Goal: Task Accomplishment & Management: Manage account settings

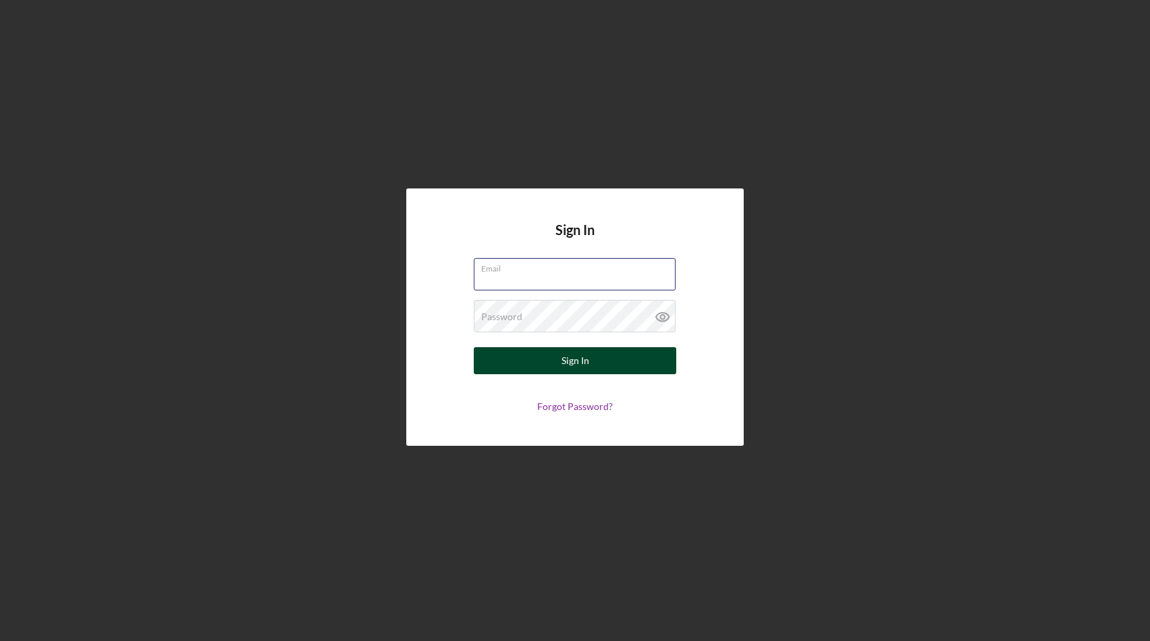
type input "[PERSON_NAME][EMAIL_ADDRESS][DOMAIN_NAME]"
click at [569, 367] on div "Sign In" at bounding box center [576, 360] width 28 height 27
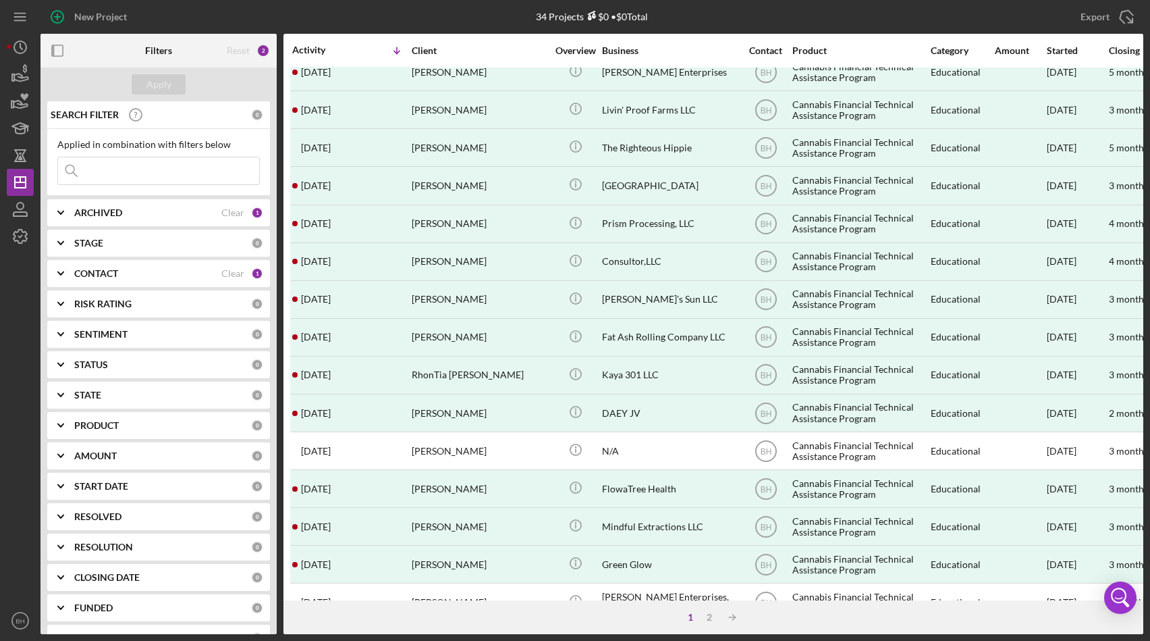
scroll to position [412, 0]
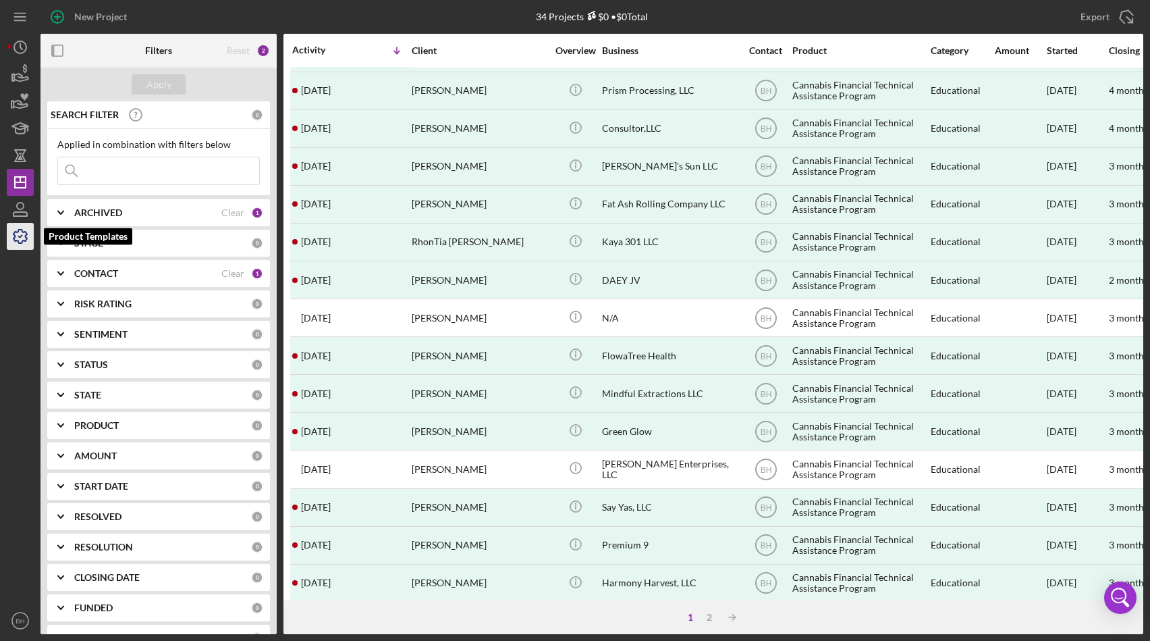
click at [21, 224] on icon "button" at bounding box center [20, 236] width 34 height 34
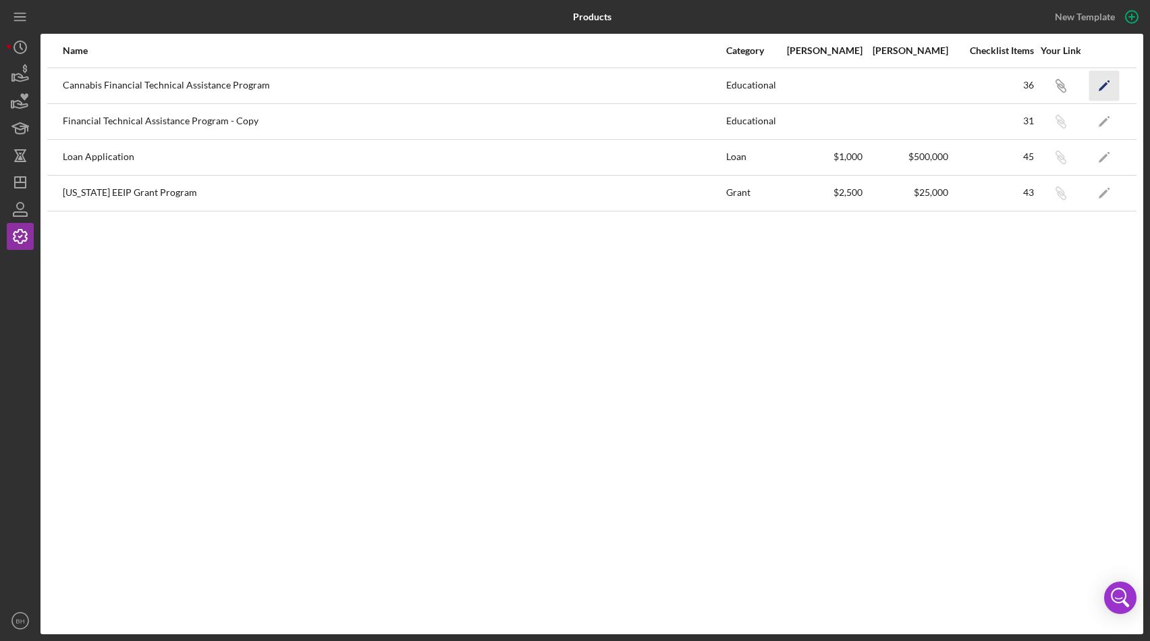
click at [1111, 78] on icon "Icon/Edit" at bounding box center [1104, 85] width 30 height 30
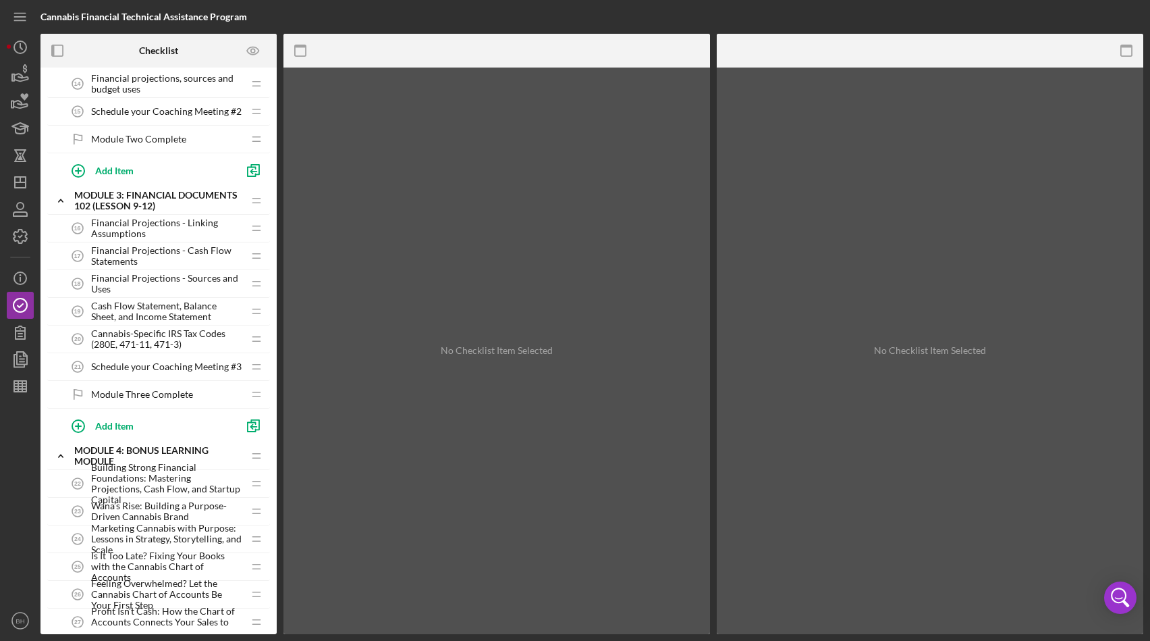
scroll to position [934, 0]
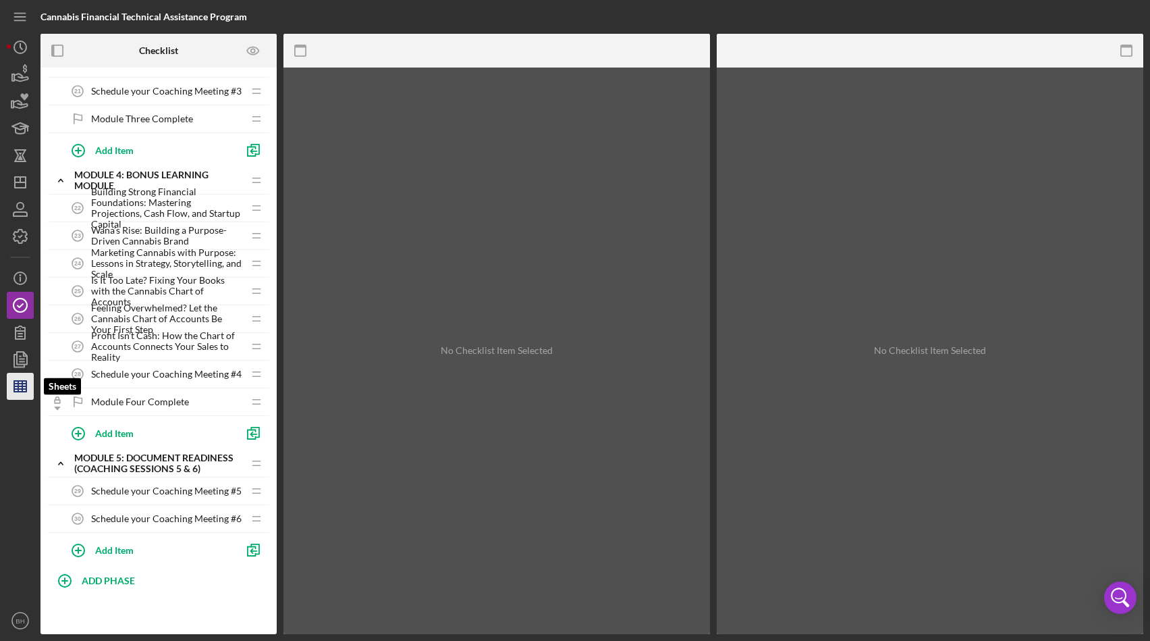
click at [19, 379] on icon "button" at bounding box center [20, 386] width 34 height 34
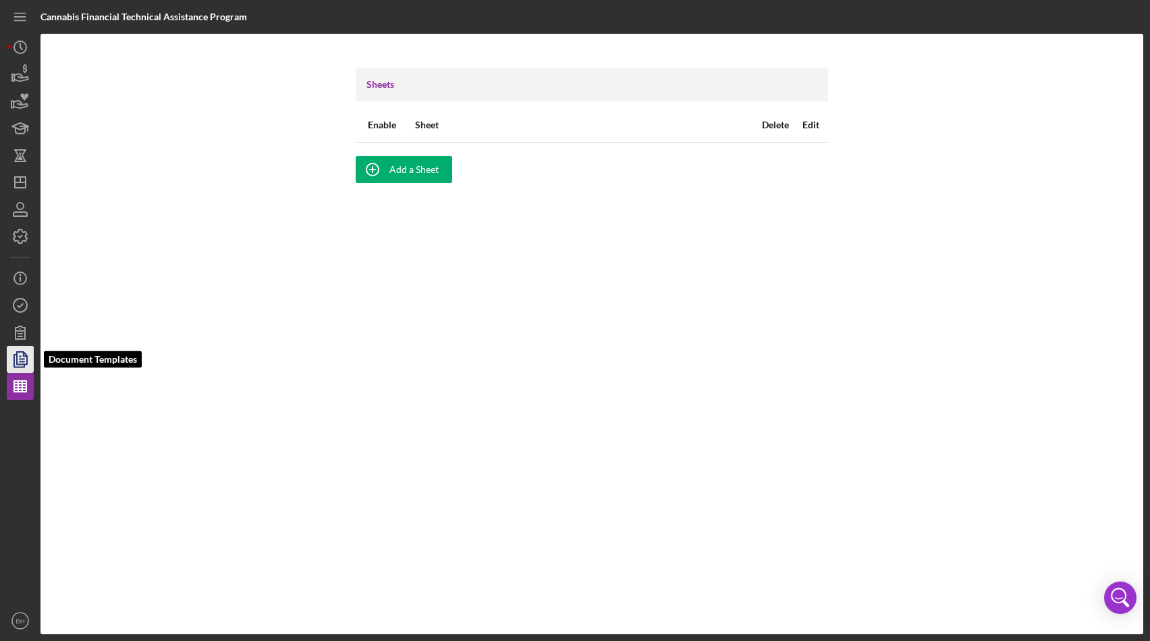
click at [14, 354] on polyline "button" at bounding box center [19, 360] width 10 height 12
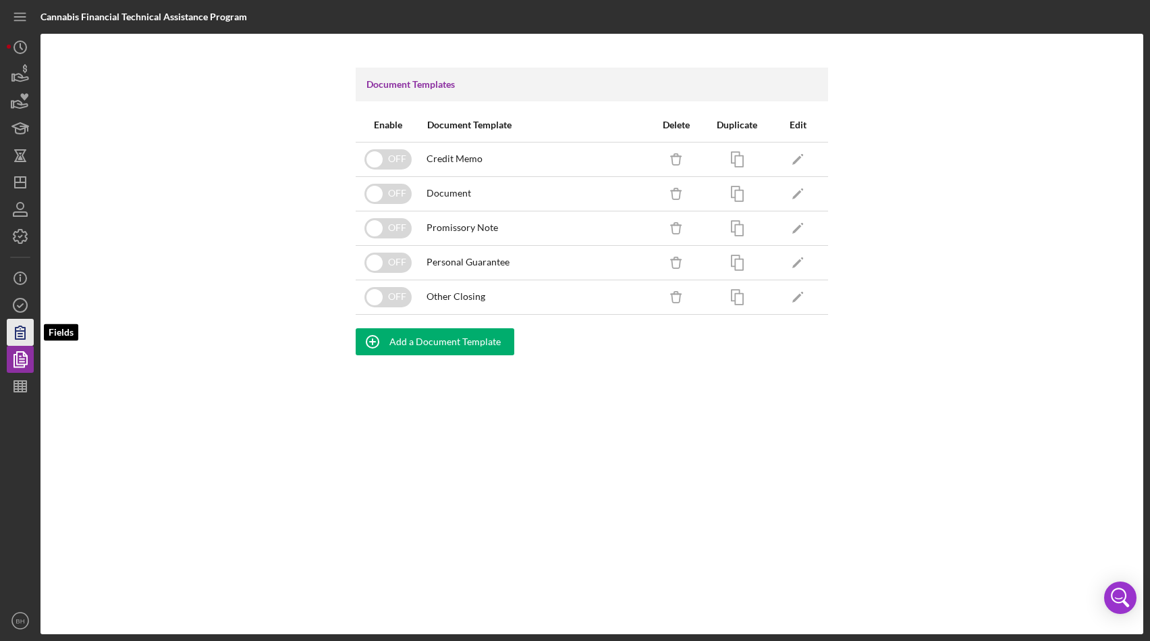
click at [11, 323] on icon "button" at bounding box center [20, 332] width 34 height 34
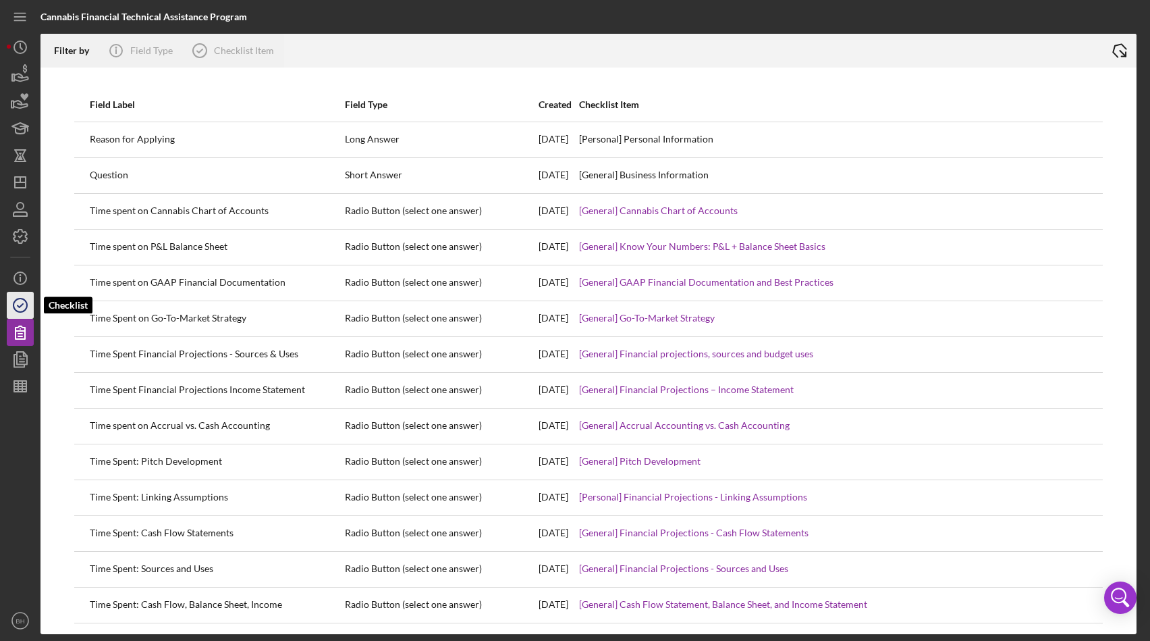
click at [28, 292] on icon "button" at bounding box center [20, 305] width 34 height 34
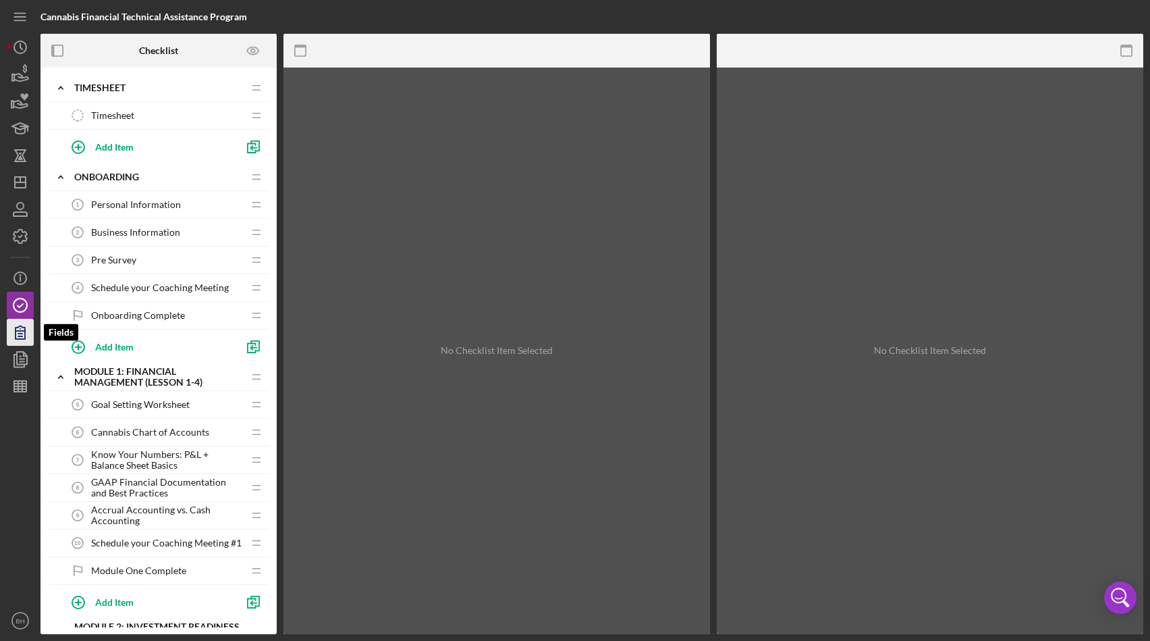
click at [20, 335] on icon "button" at bounding box center [20, 332] width 34 height 34
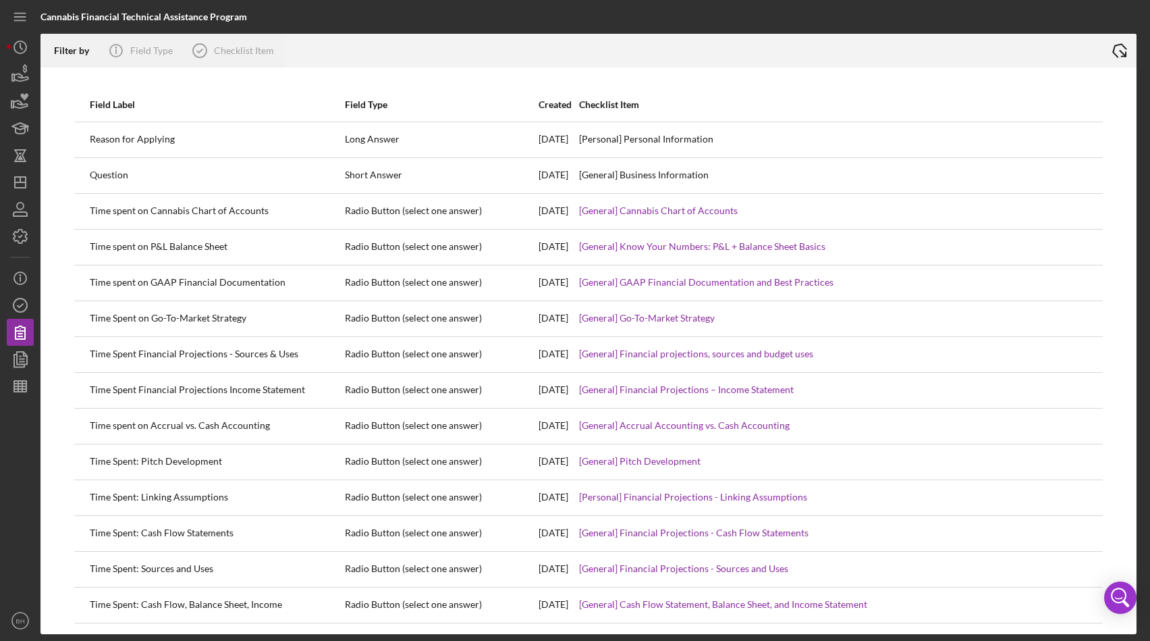
click at [1127, 50] on icon "Icon/Export" at bounding box center [1120, 51] width 34 height 34
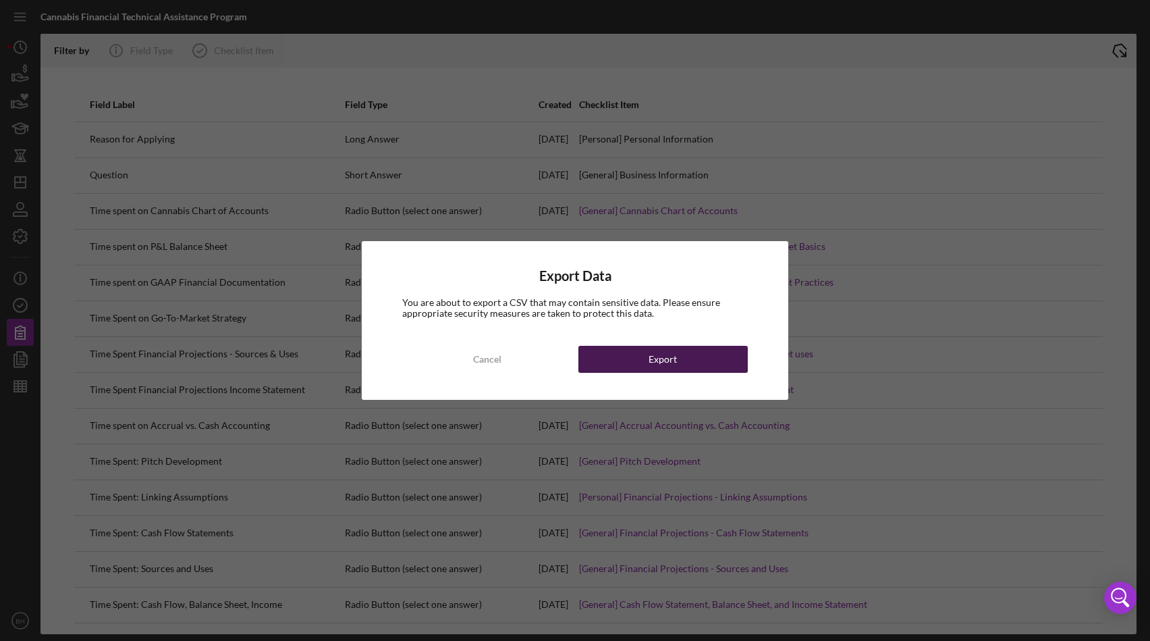
click at [679, 360] on button "Export" at bounding box center [662, 359] width 169 height 27
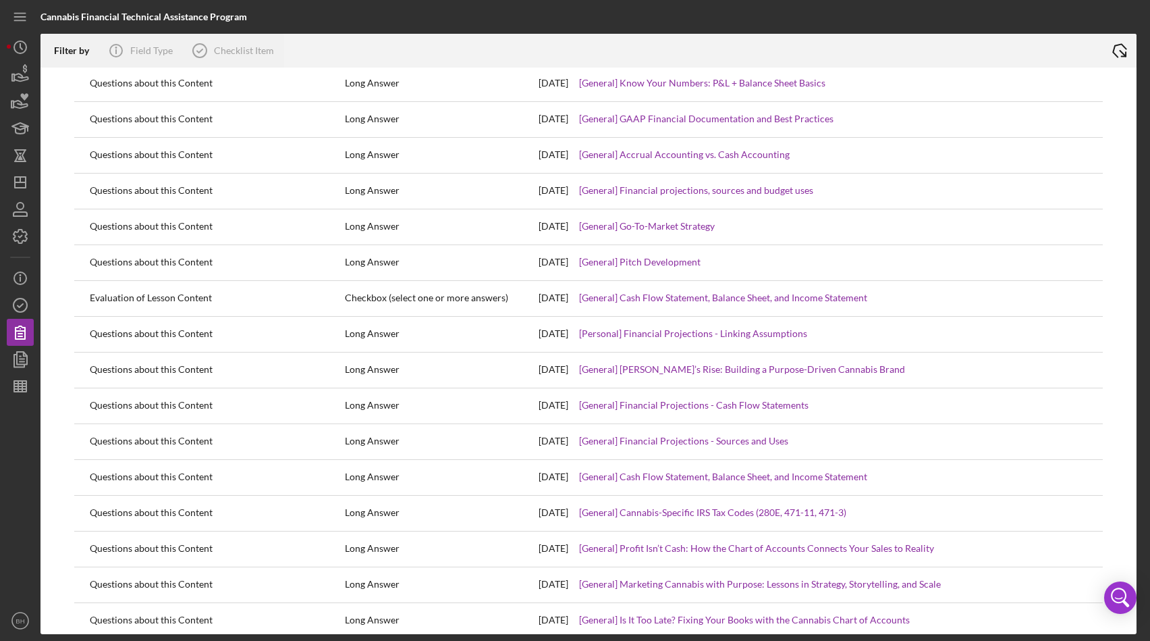
scroll to position [2871, 0]
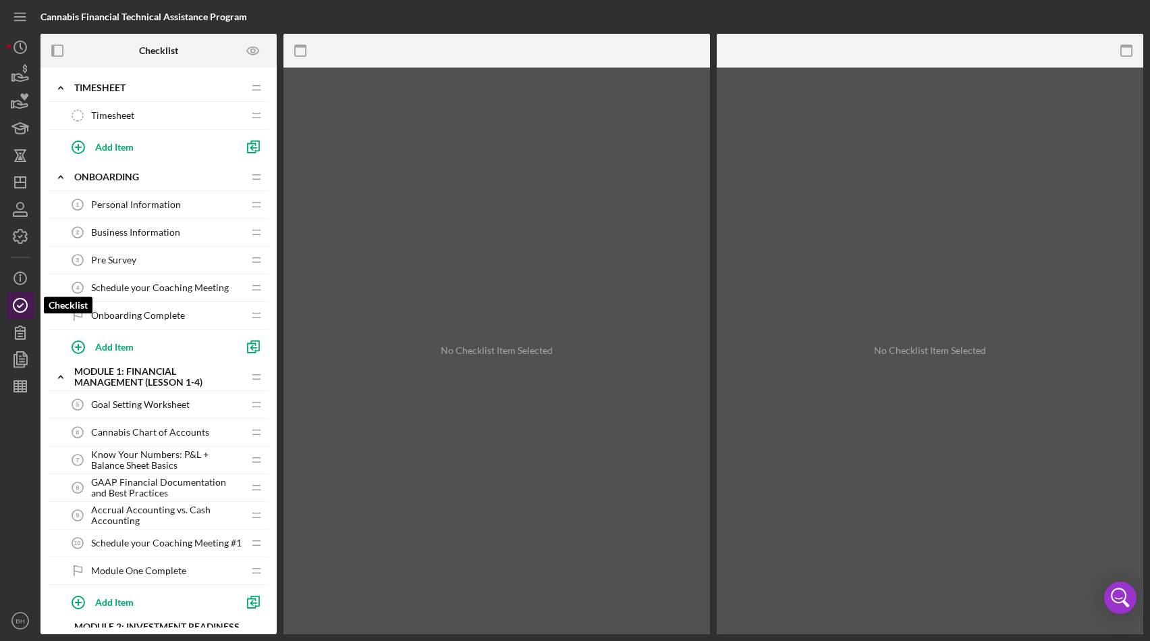
click at [18, 305] on polyline "button" at bounding box center [20, 305] width 5 height 3
click at [16, 281] on icon "Icon/Info" at bounding box center [20, 278] width 34 height 34
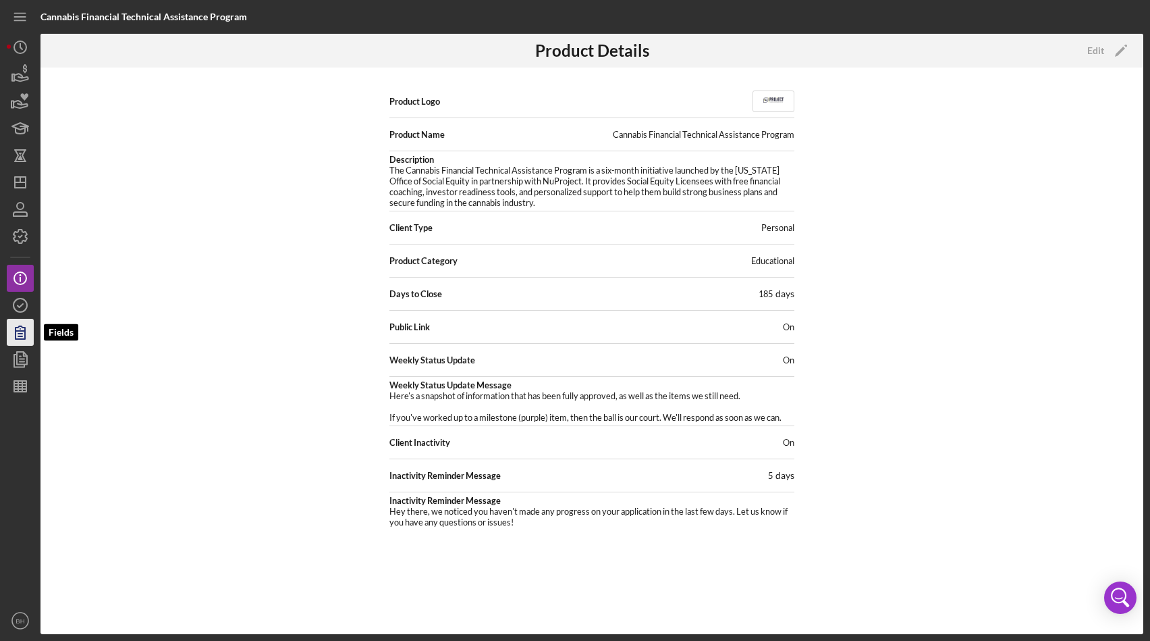
click at [22, 337] on icon "button" at bounding box center [20, 332] width 34 height 34
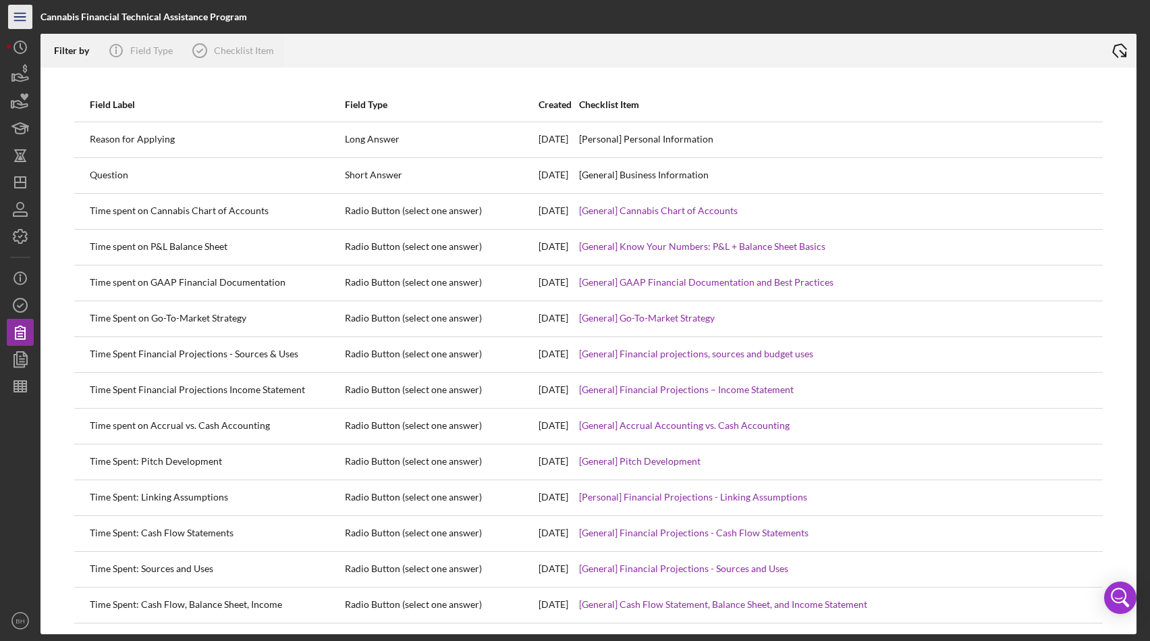
click at [17, 15] on icon "Icon/Menu" at bounding box center [20, 17] width 30 height 30
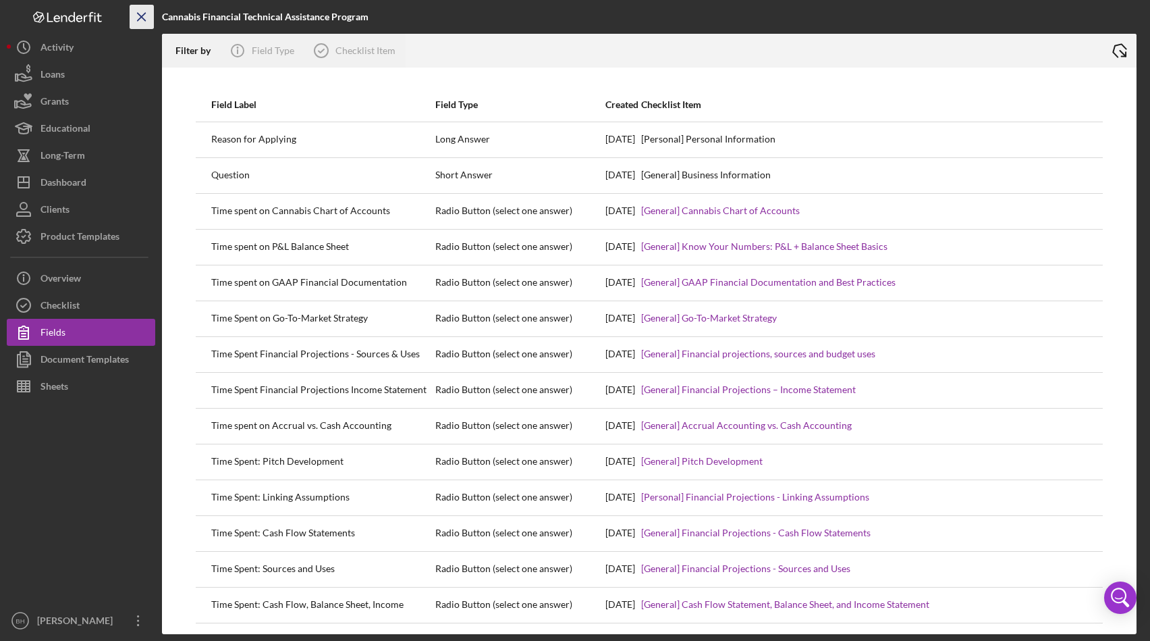
click at [137, 23] on icon "Icon/Menu Close" at bounding box center [142, 17] width 30 height 30
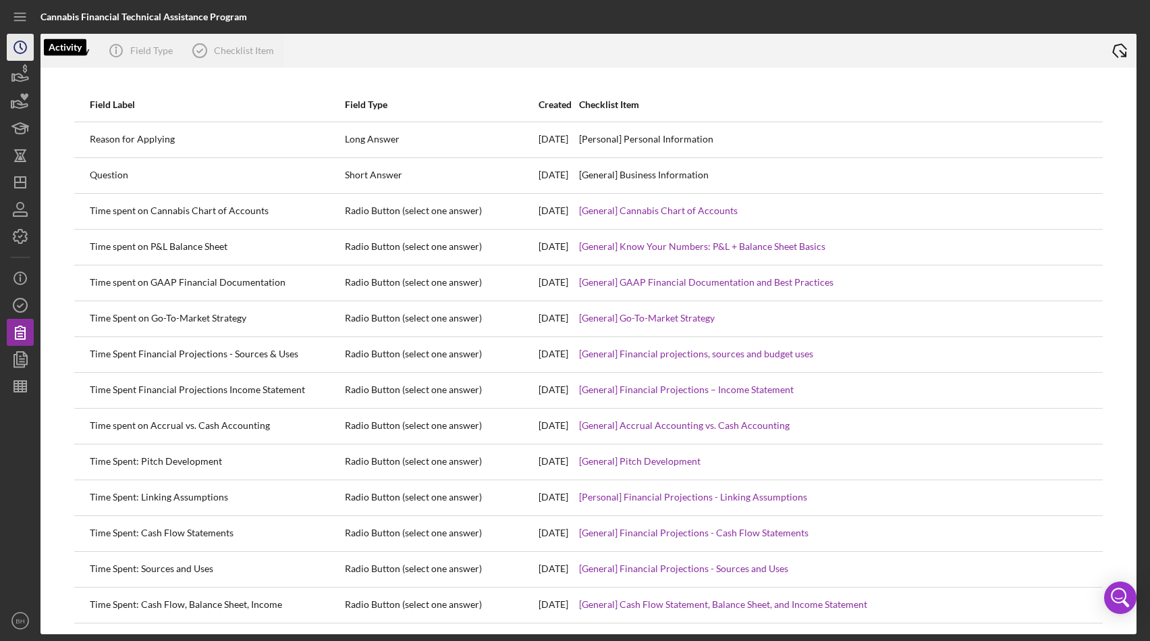
click at [22, 39] on icon "Icon/History" at bounding box center [20, 47] width 34 height 34
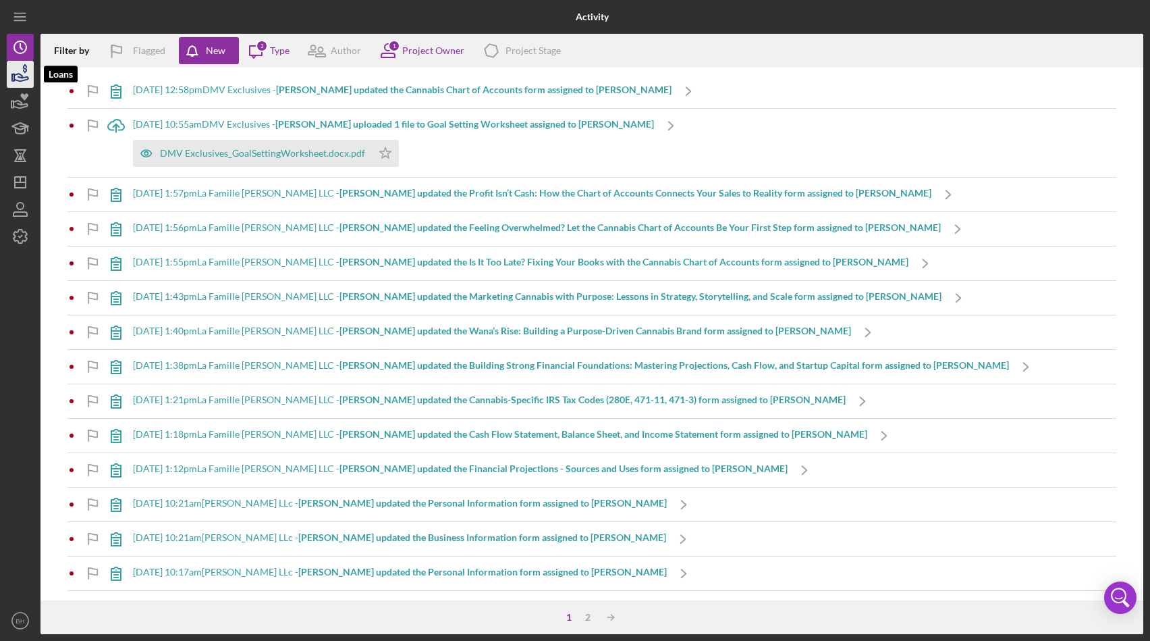
click at [18, 76] on icon "button" at bounding box center [20, 74] width 34 height 34
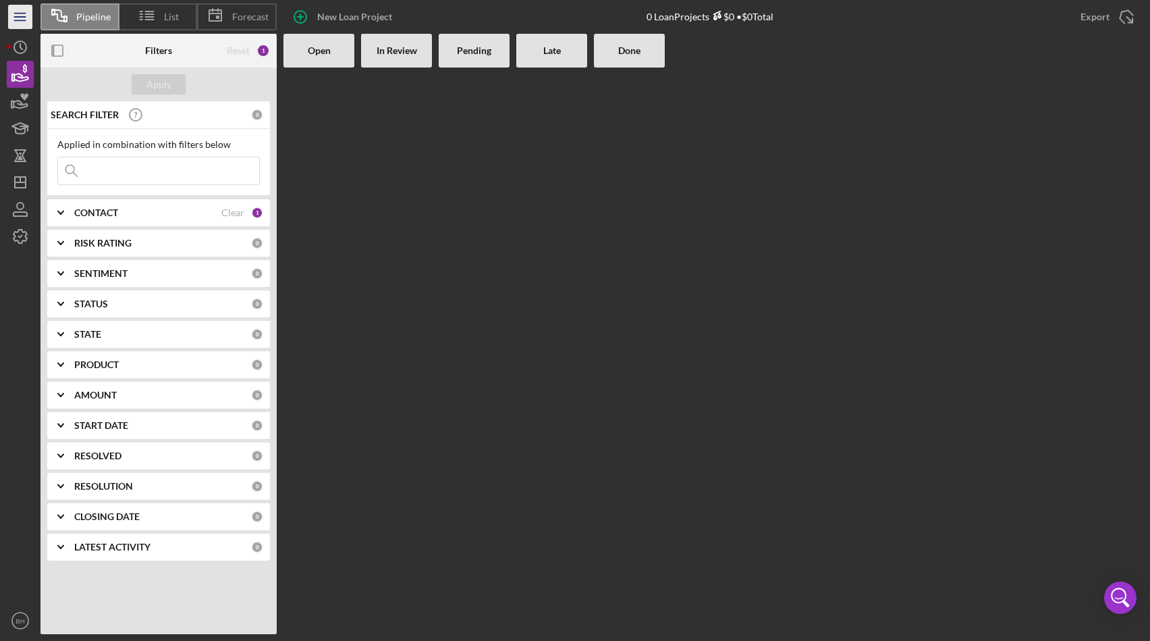
click at [10, 27] on icon "Icon/Menu" at bounding box center [20, 17] width 30 height 30
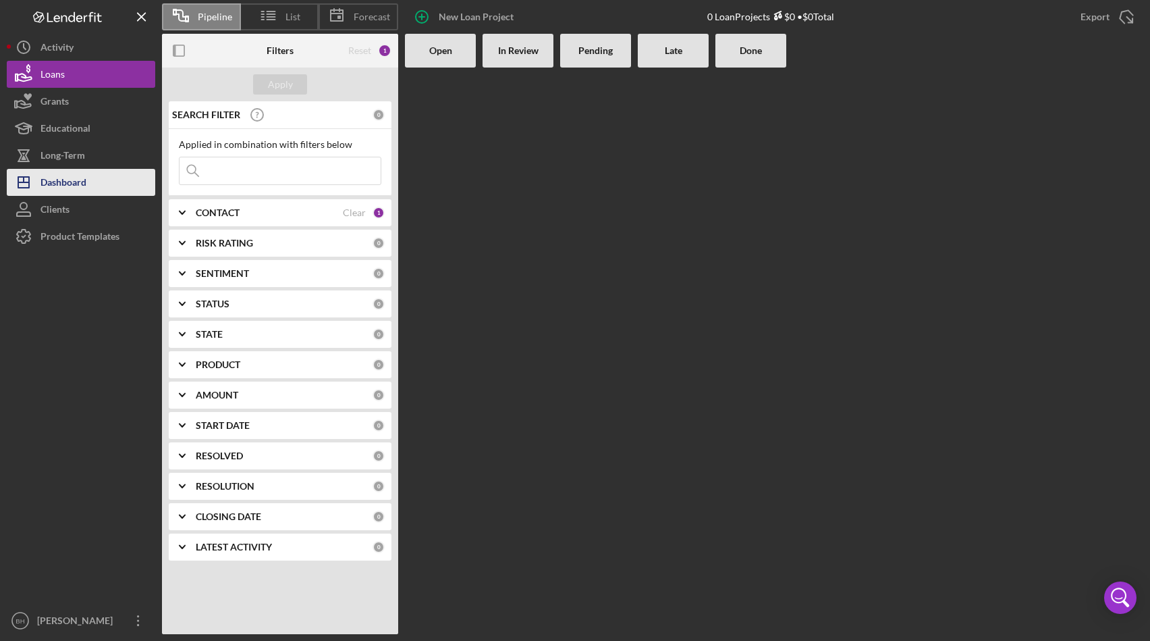
click at [94, 175] on button "Icon/Dashboard Dashboard" at bounding box center [81, 182] width 148 height 27
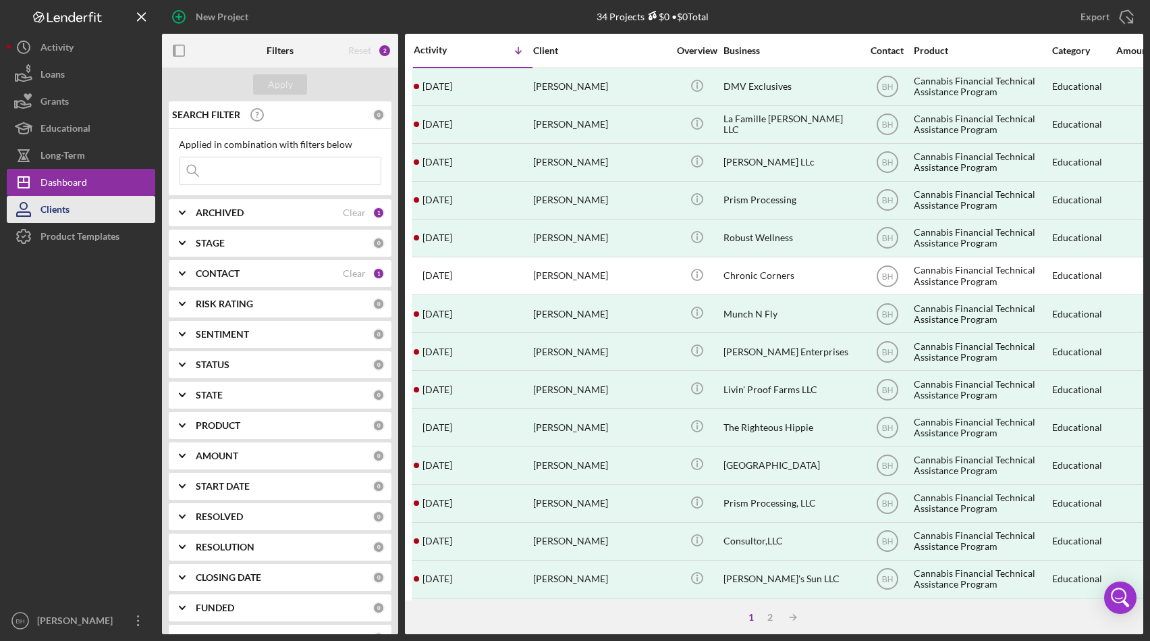
click at [108, 205] on button "Clients" at bounding box center [81, 209] width 148 height 27
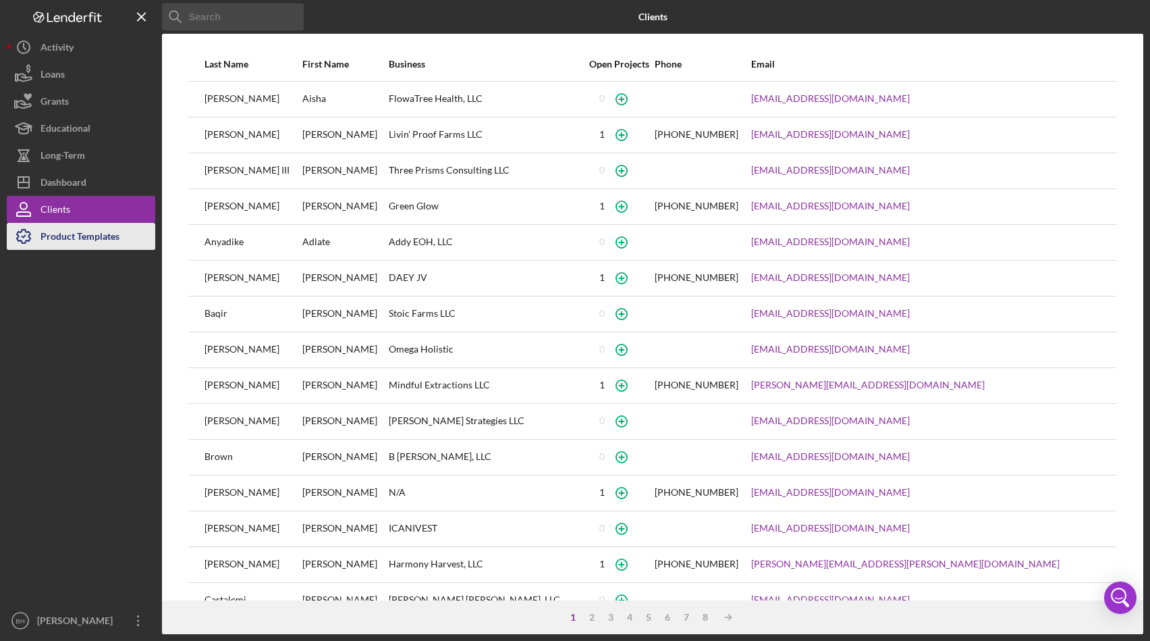
click at [111, 228] on div "Product Templates" at bounding box center [79, 238] width 79 height 30
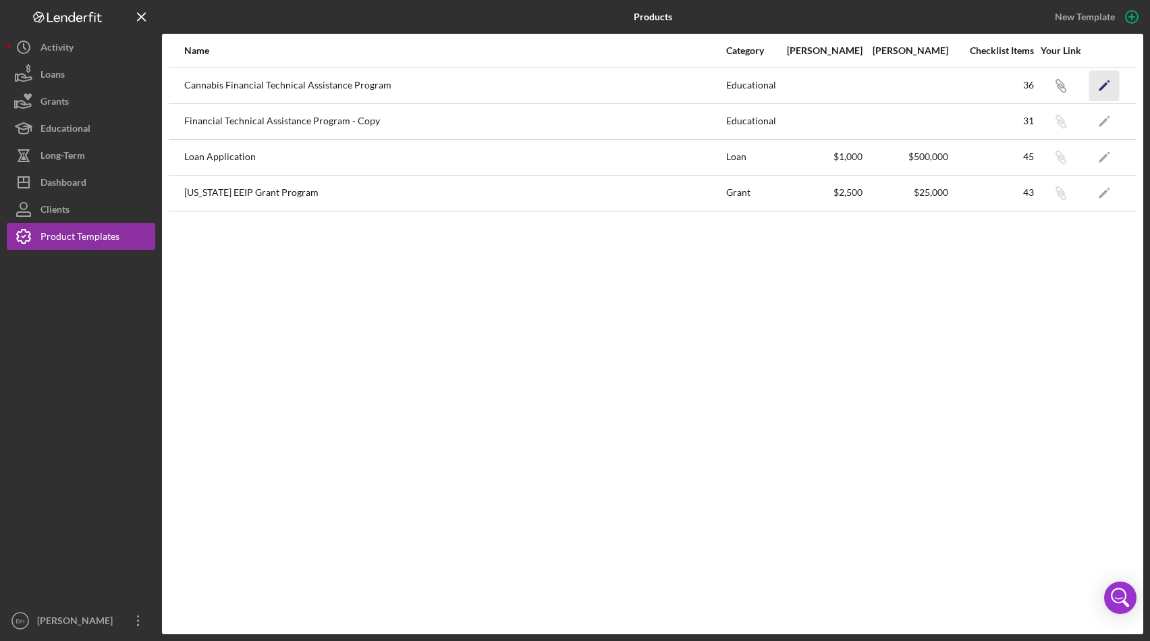
click at [1108, 82] on icon "Icon/Edit" at bounding box center [1104, 85] width 30 height 30
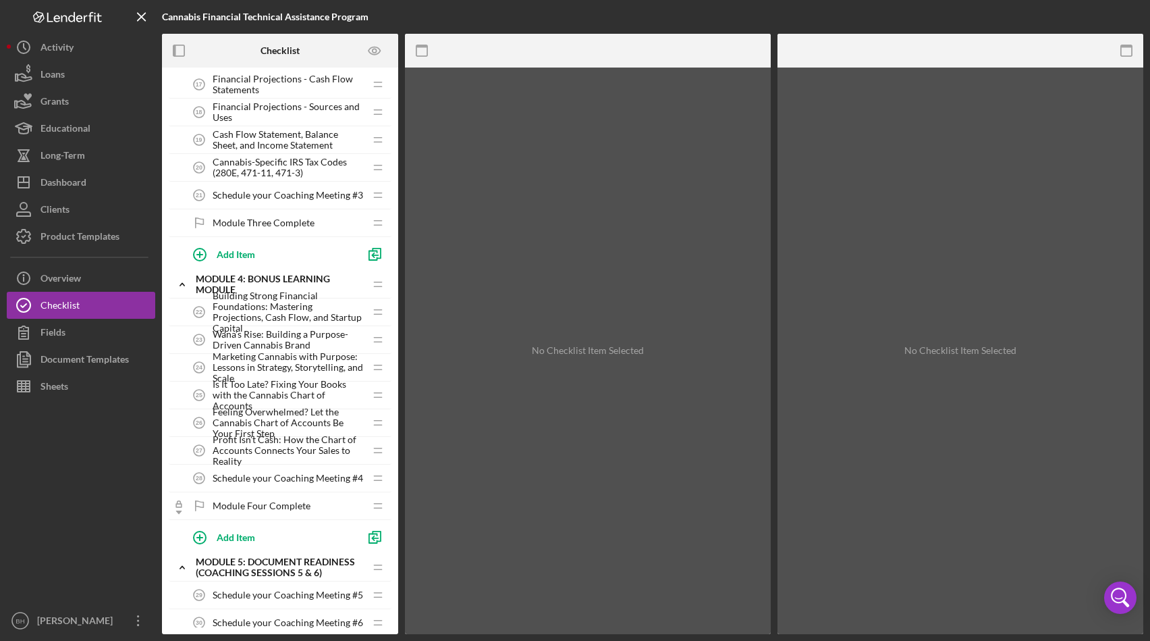
scroll to position [934, 0]
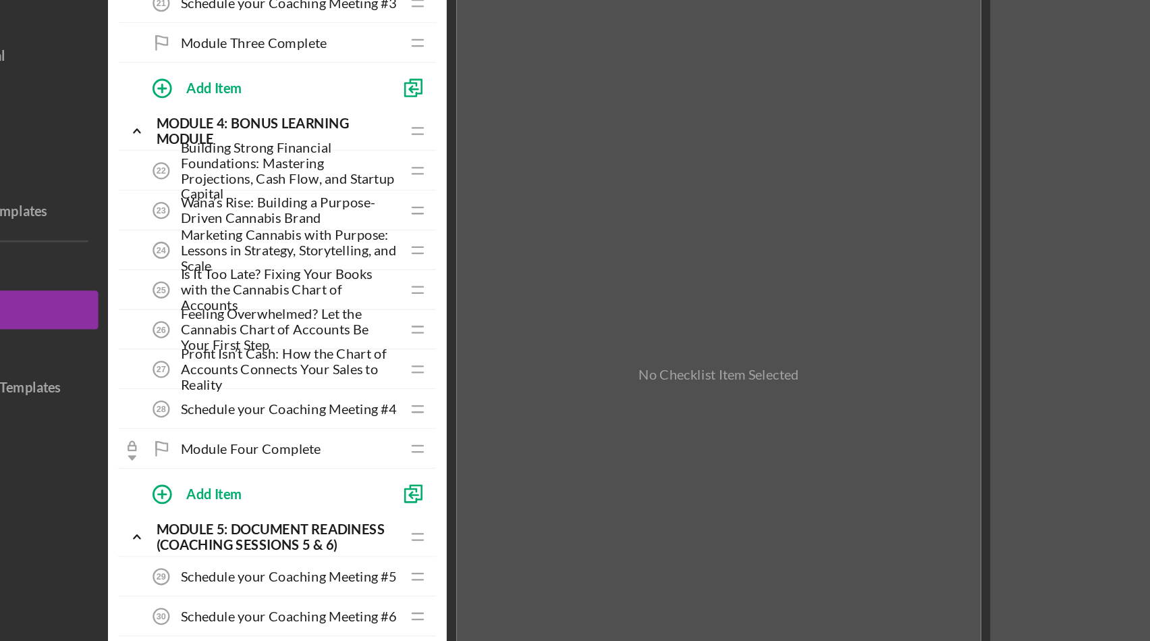
click at [451, 300] on div "No Checklist Item Selected" at bounding box center [588, 350] width 366 height 566
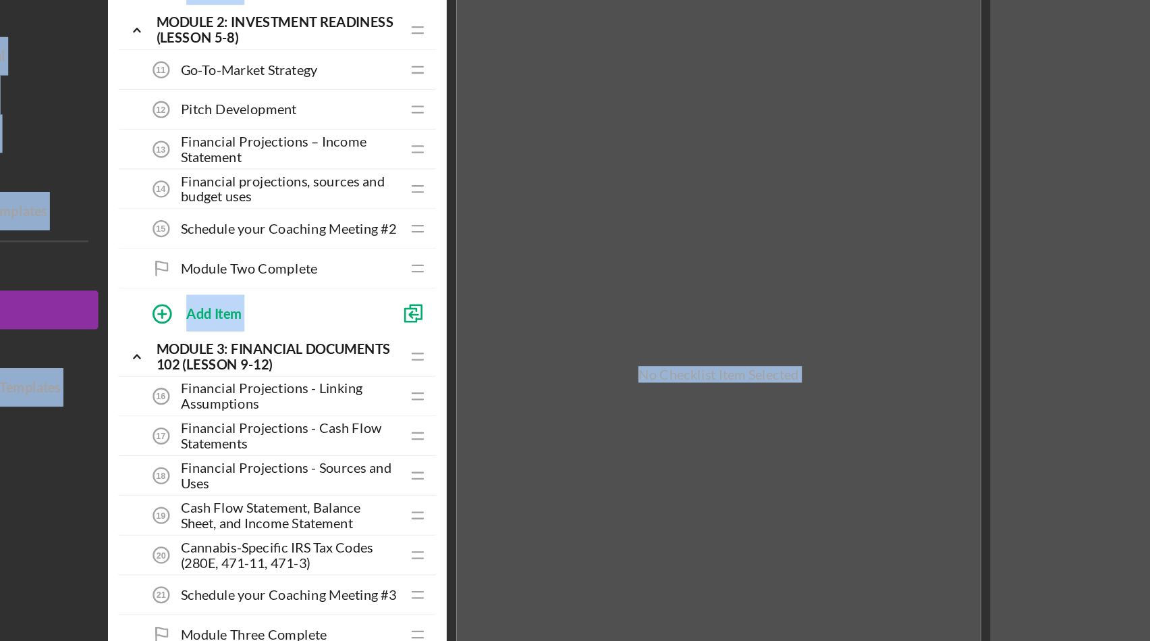
scroll to position [541, 0]
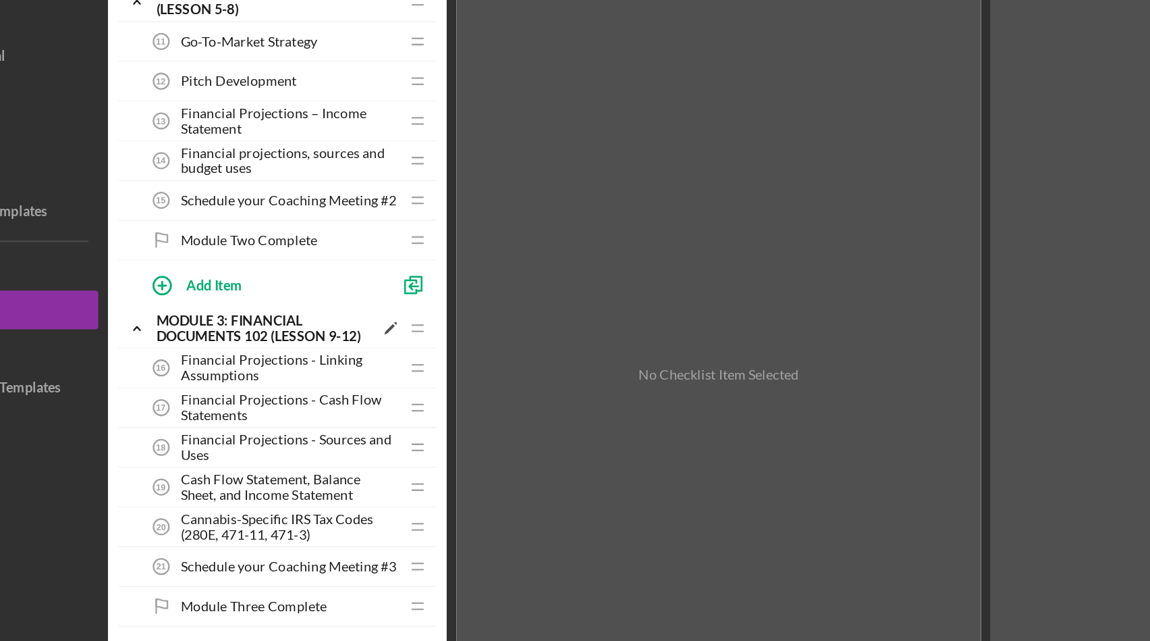
click at [357, 318] on polygon at bounding box center [358, 318] width 7 height 7
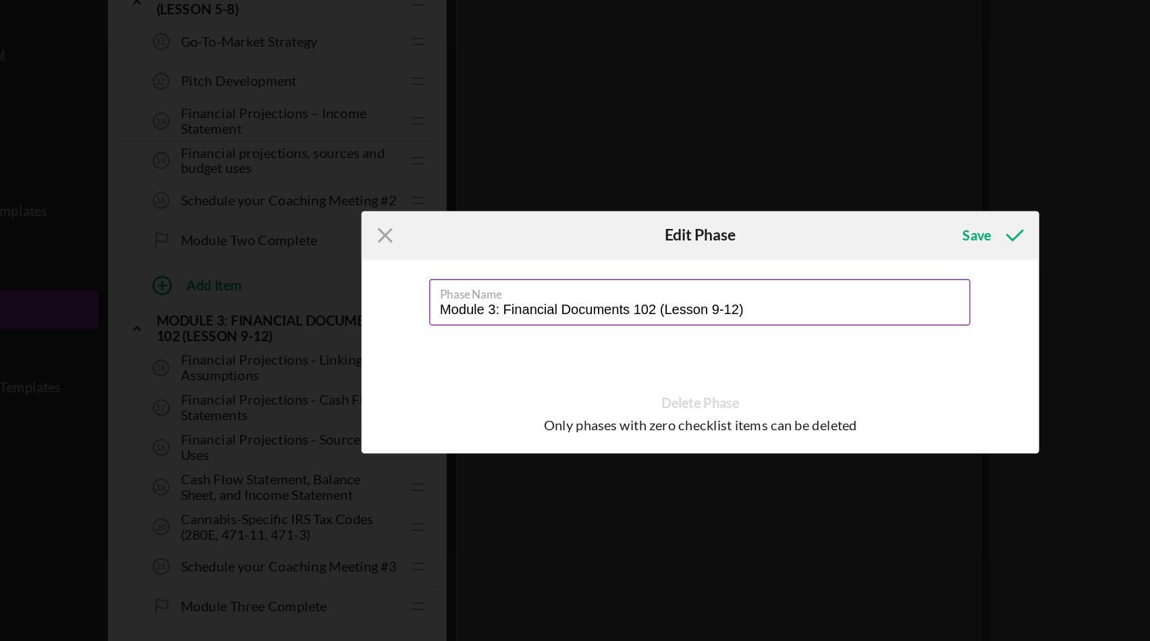
drag, startPoint x: 614, startPoint y: 301, endPoint x: 437, endPoint y: 306, distance: 176.2
click at [437, 306] on input "Module 3: Financial Documents 102 (Lesson 9-12)" at bounding box center [574, 299] width 377 height 32
click at [543, 187] on div "Icon/Menu Close Edit Phase Save Phase Name Module 3: Financial Documents 102 (L…" at bounding box center [575, 320] width 1150 height 641
click at [354, 252] on line at bounding box center [355, 252] width 9 height 9
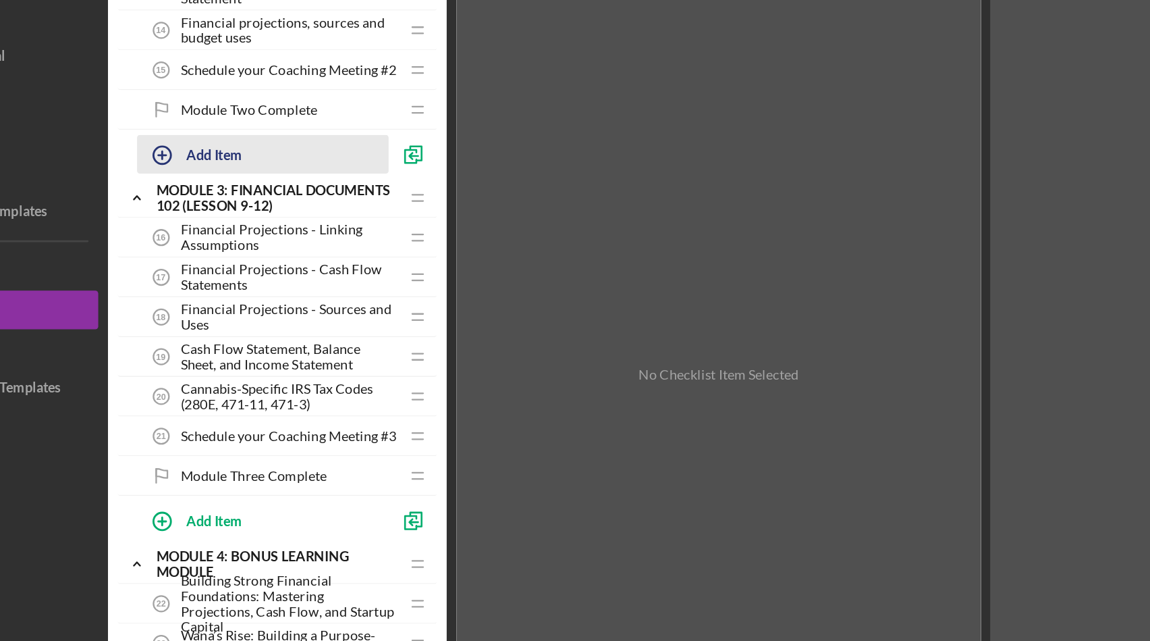
scroll to position [635, 0]
